Goal: Transaction & Acquisition: Purchase product/service

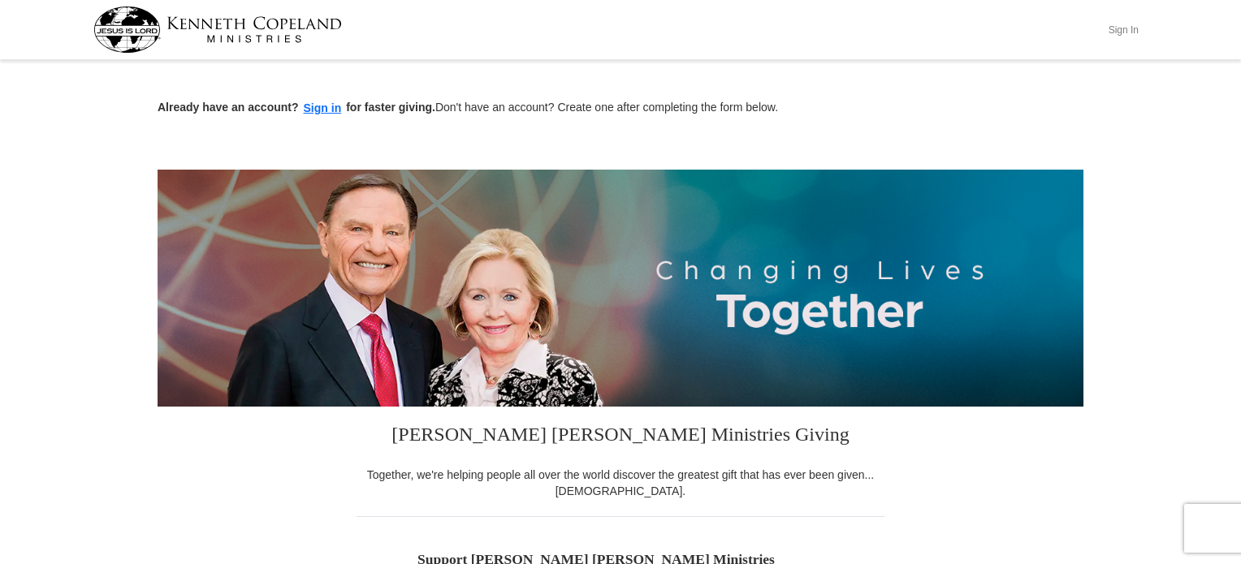
click at [1126, 31] on button "Sign In" at bounding box center [1122, 29] width 49 height 25
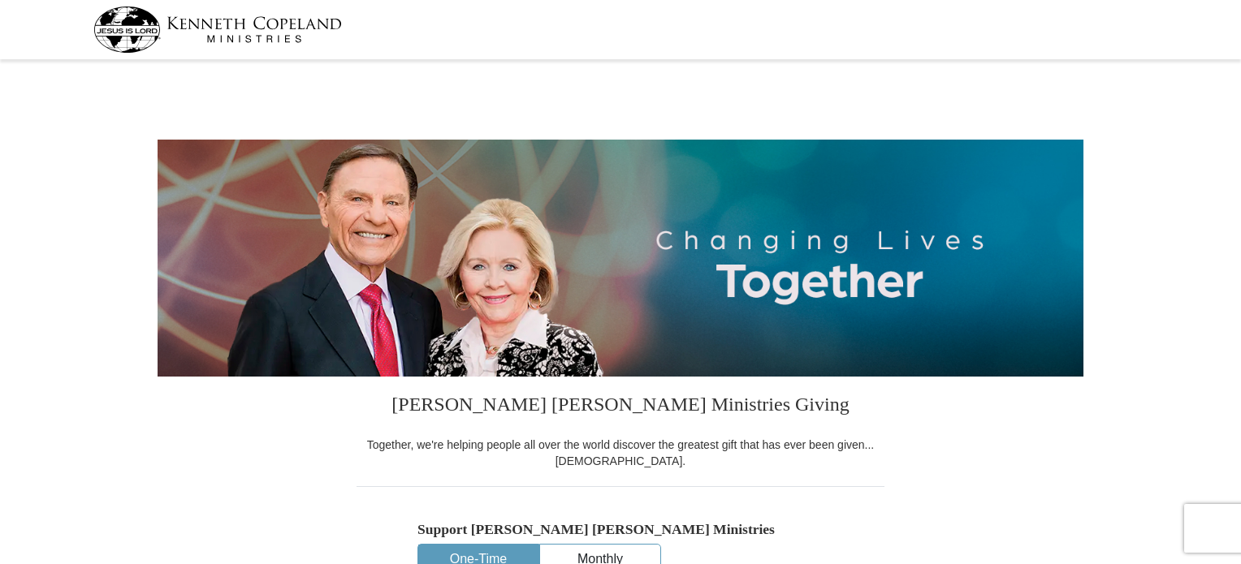
select select "FL"
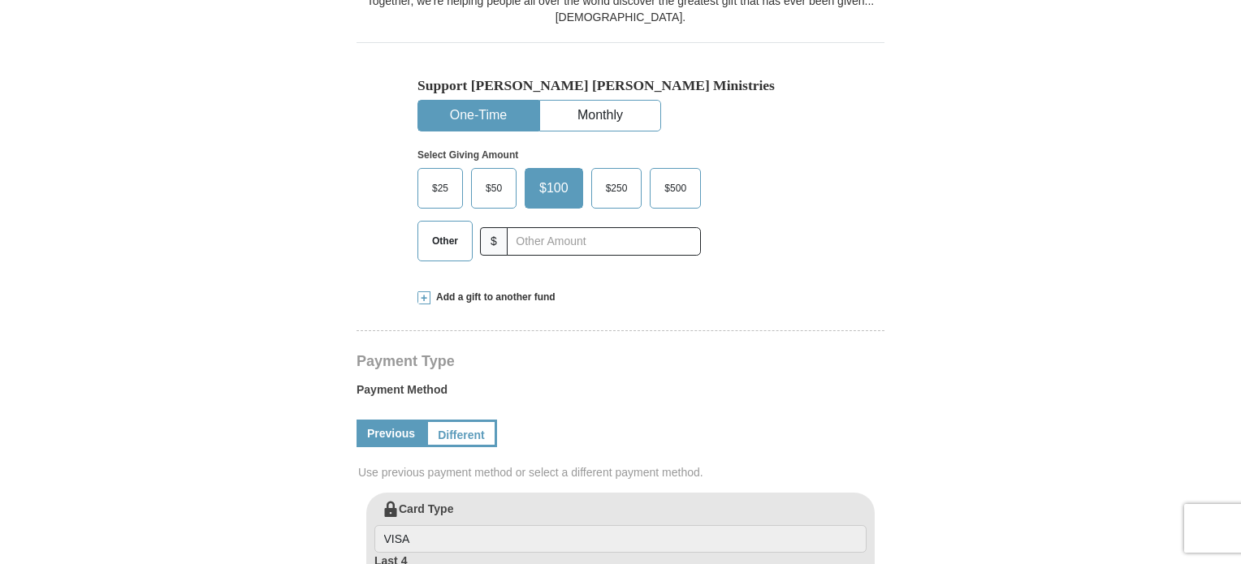
scroll to position [441, 0]
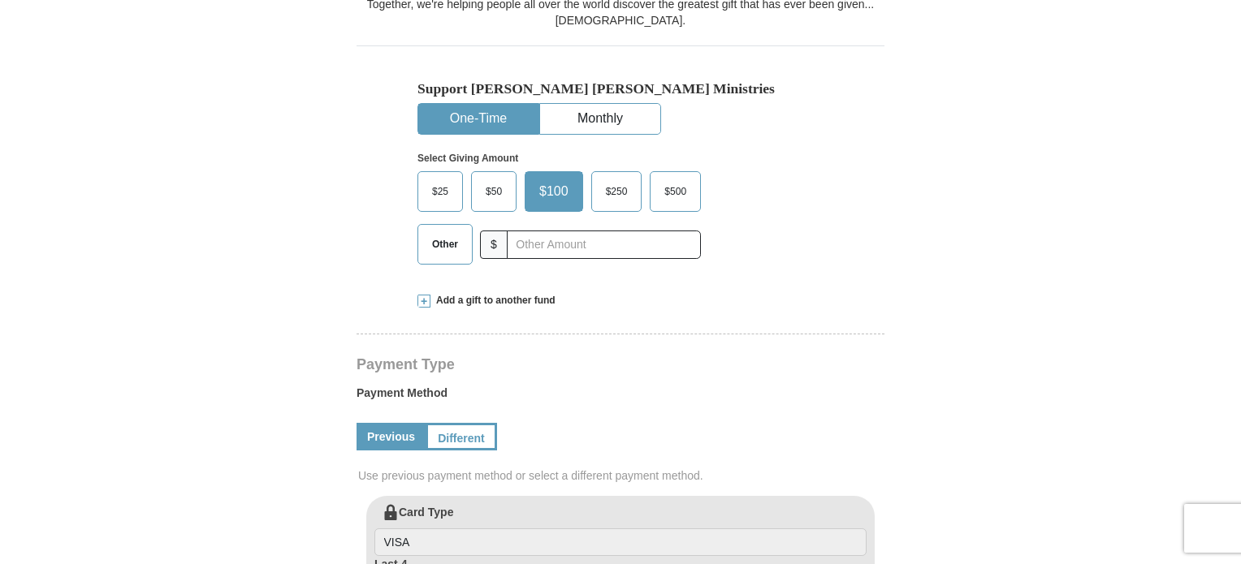
click at [433, 246] on span "Other" at bounding box center [445, 244] width 42 height 24
click at [0, 0] on input "Other" at bounding box center [0, 0] width 0 height 0
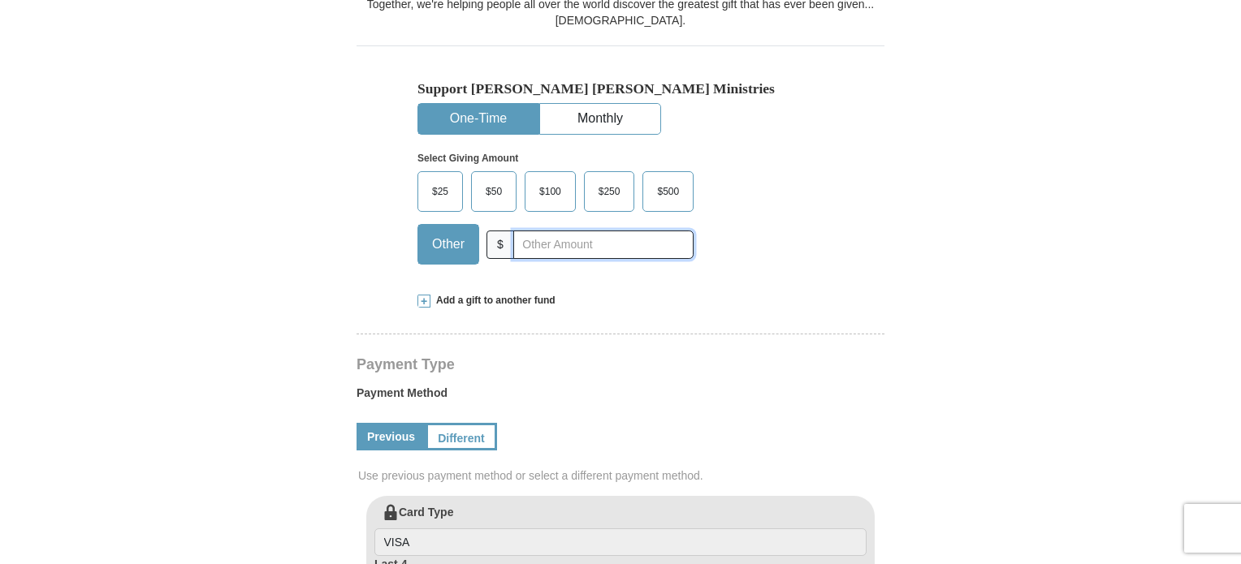
click at [553, 251] on input "text" at bounding box center [603, 245] width 180 height 28
type input "130"
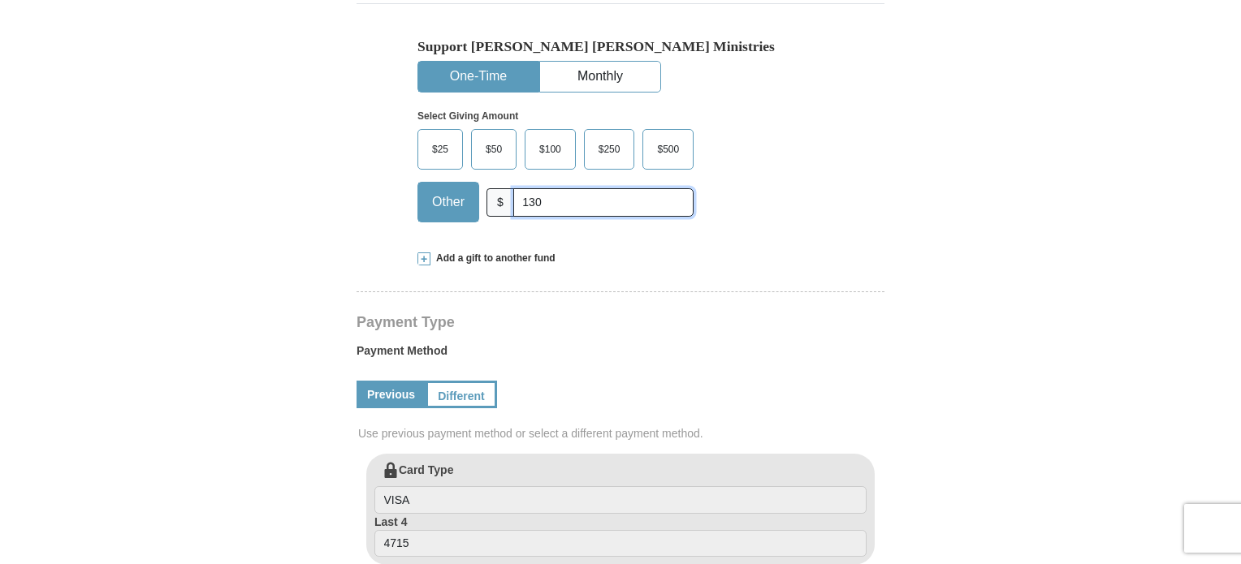
scroll to position [494, 0]
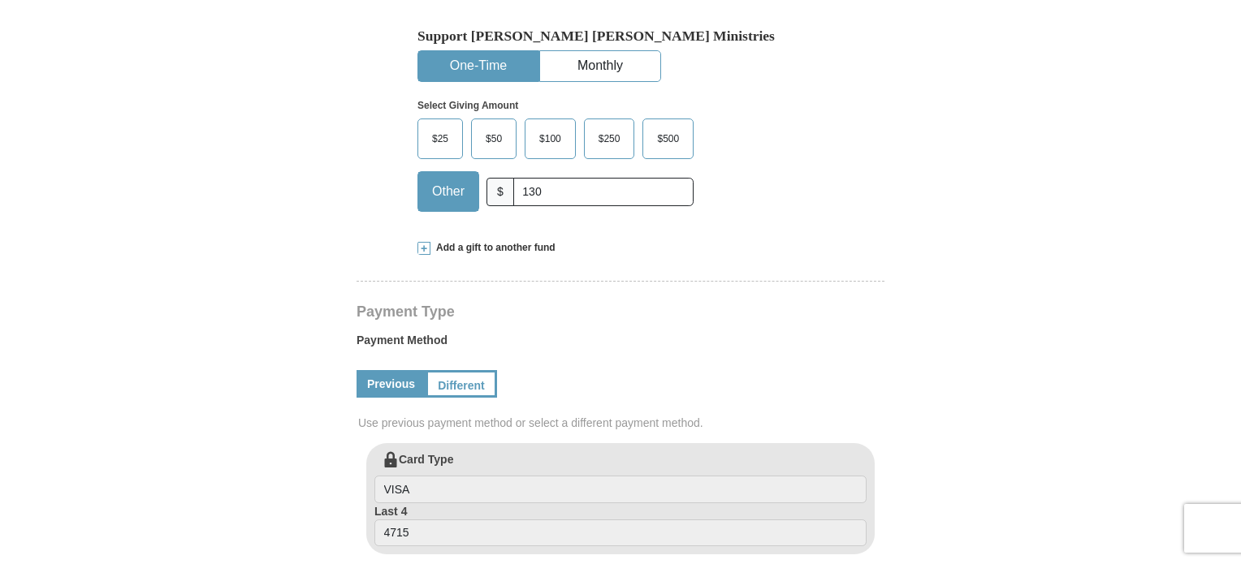
click at [418, 246] on span at bounding box center [423, 248] width 13 height 13
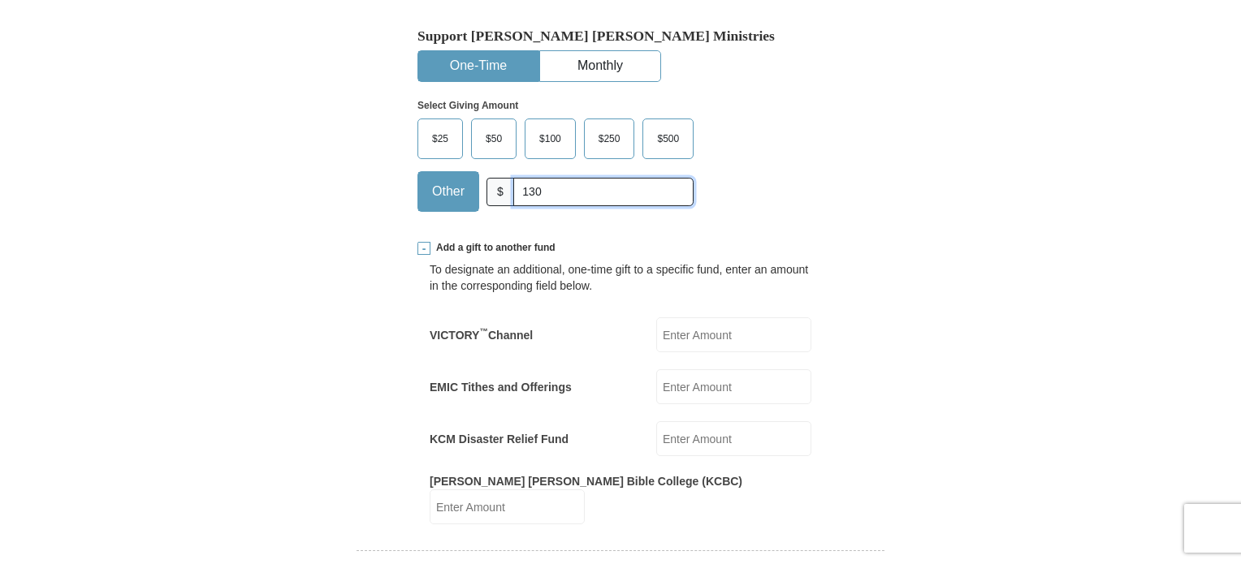
drag, startPoint x: 593, startPoint y: 189, endPoint x: 520, endPoint y: 183, distance: 73.4
click at [523, 183] on input "130" at bounding box center [603, 192] width 180 height 28
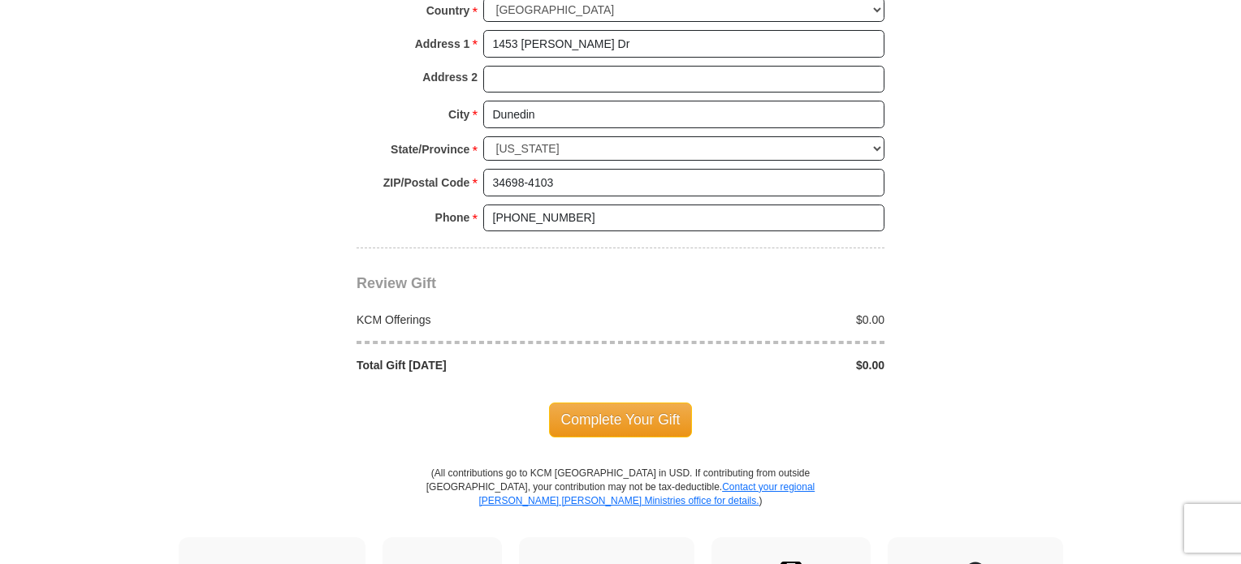
scroll to position [1578, 0]
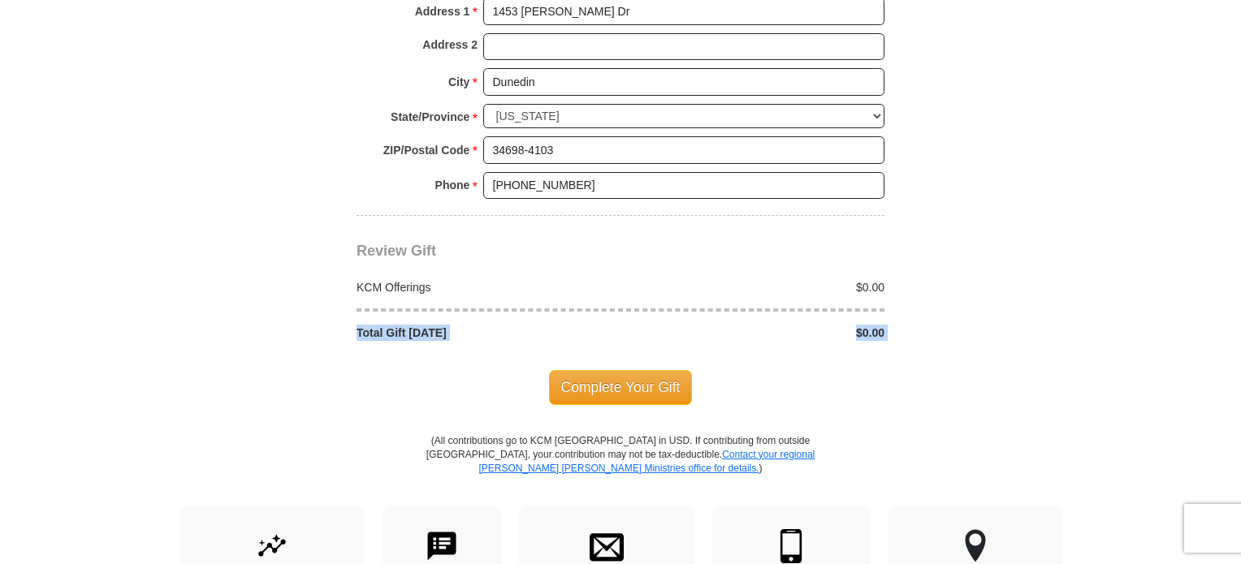
drag, startPoint x: 1211, startPoint y: 360, endPoint x: 1215, endPoint y: 248, distance: 112.1
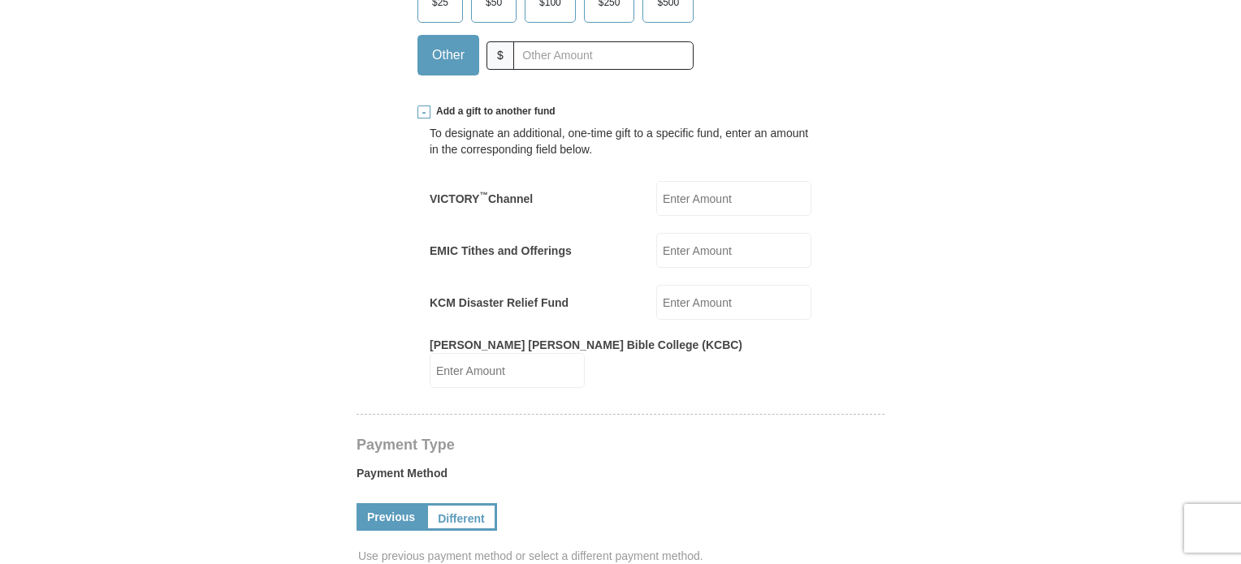
scroll to position [562, 0]
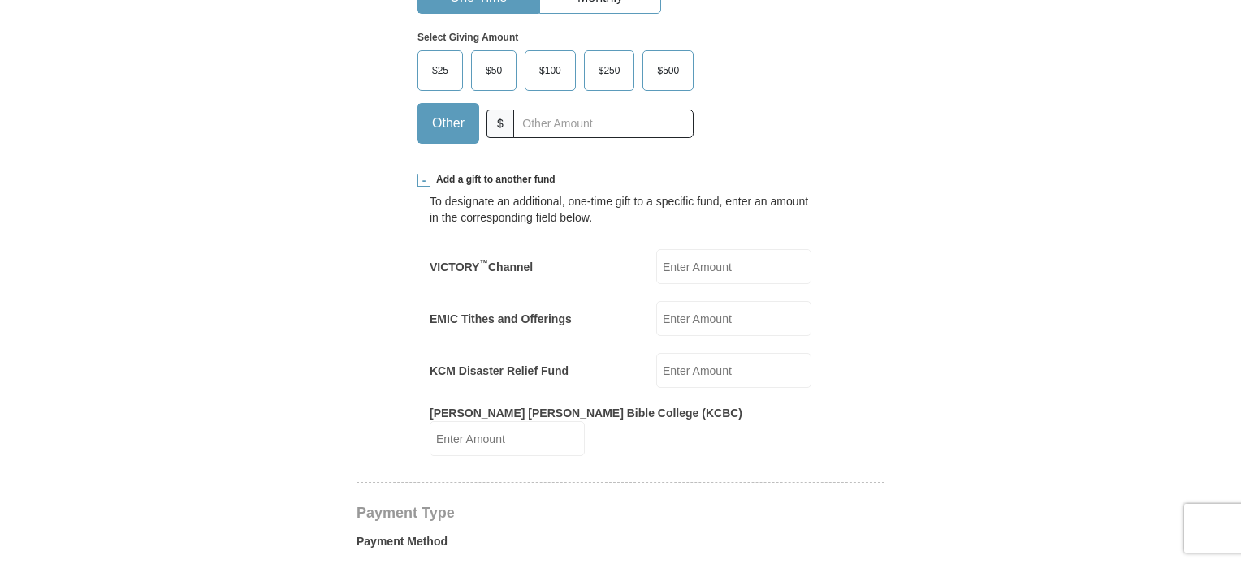
click at [585, 421] on input "[PERSON_NAME] [PERSON_NAME] Bible College (KCBC)" at bounding box center [506, 438] width 155 height 35
type input "130"
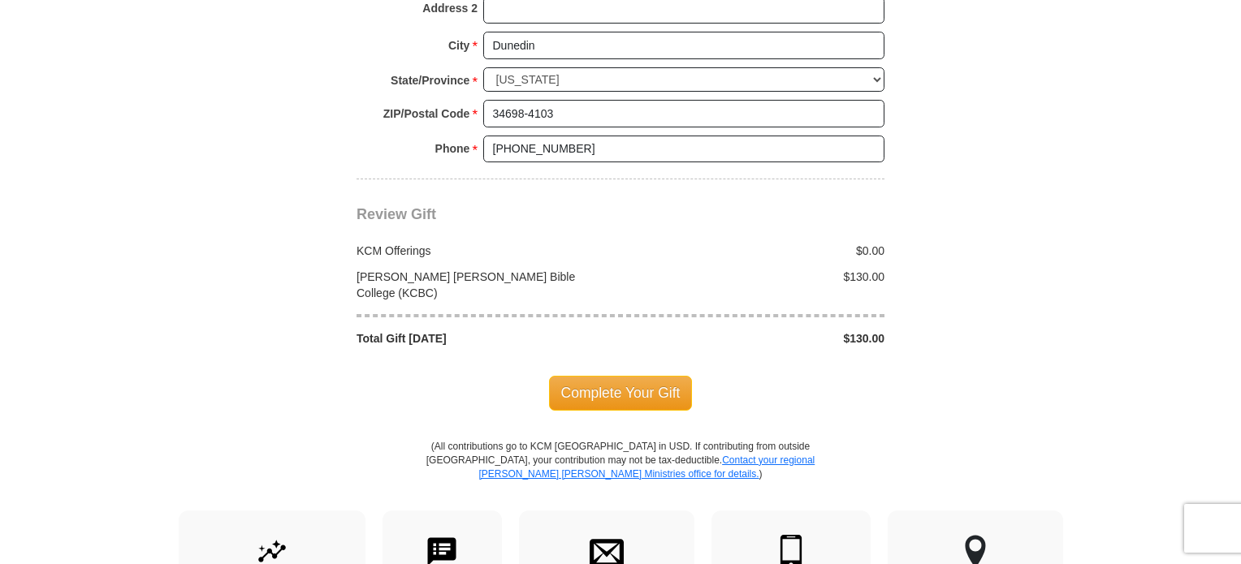
scroll to position [1640, 0]
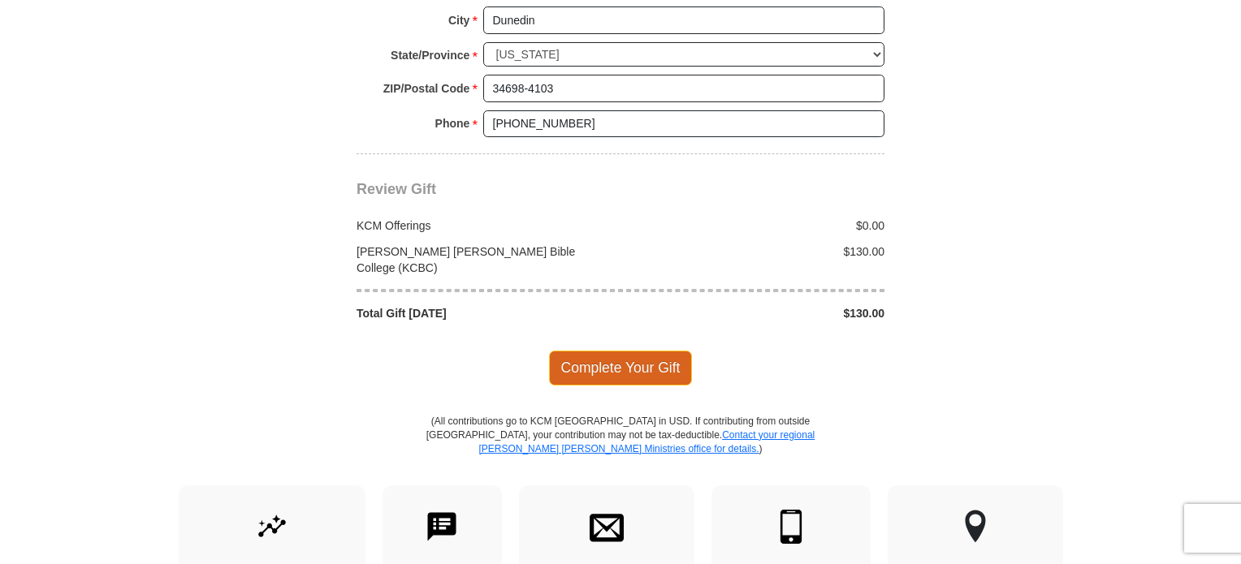
click at [595, 351] on span "Complete Your Gift" at bounding box center [621, 368] width 144 height 34
